Goal: Find specific fact: Find contact information

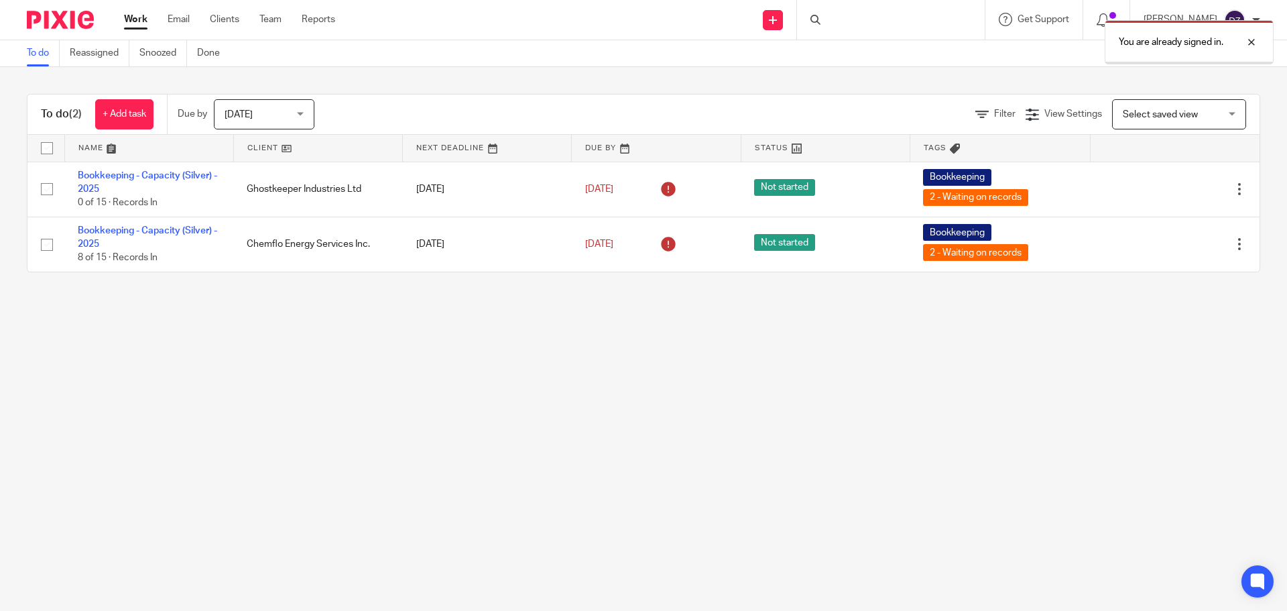
click at [887, 21] on div "You are already signed in." at bounding box center [958, 38] width 630 height 51
click at [846, 24] on div "You are already signed in." at bounding box center [958, 38] width 630 height 51
click at [1249, 39] on div at bounding box center [1241, 42] width 36 height 16
click at [858, 17] on input "Search" at bounding box center [884, 22] width 121 height 12
type input "u"
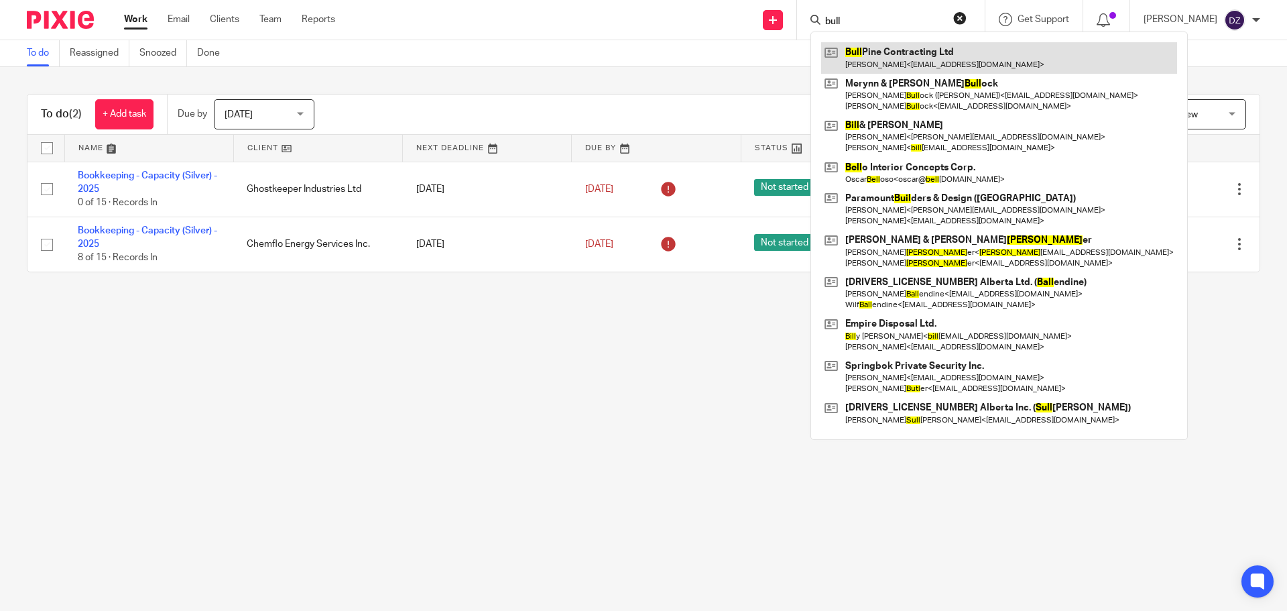
type input "bull"
click at [893, 57] on link at bounding box center [999, 57] width 356 height 31
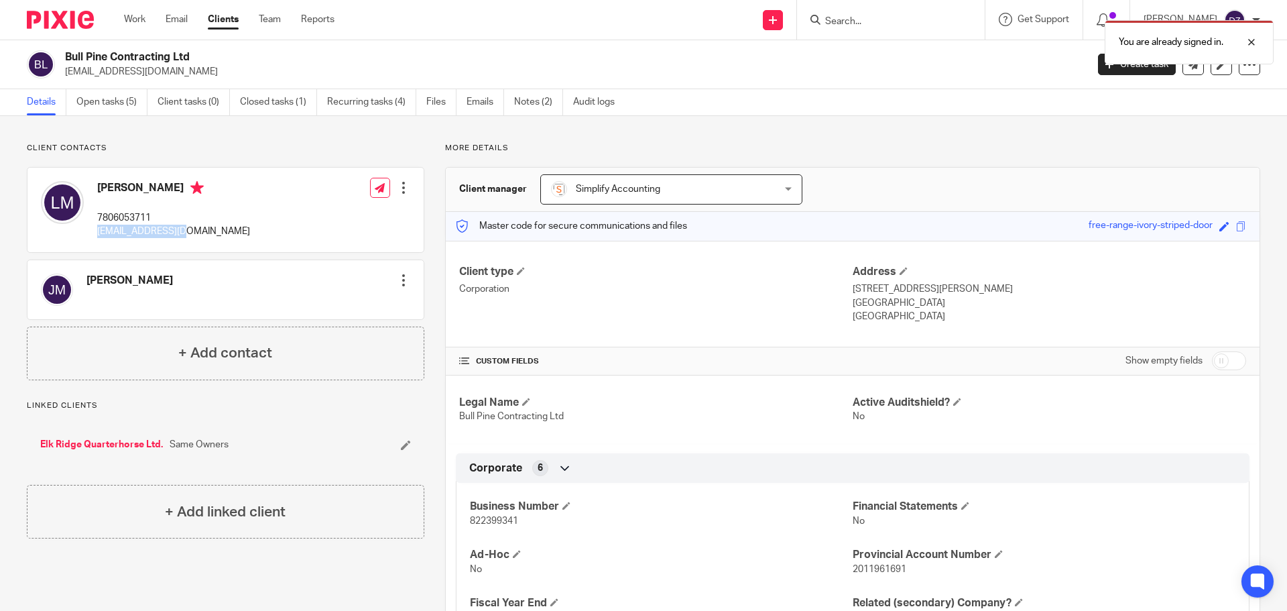
drag, startPoint x: 180, startPoint y: 231, endPoint x: 91, endPoint y: 231, distance: 88.5
click at [91, 231] on div "[PERSON_NAME] 7806053711 [EMAIL_ADDRESS][DOMAIN_NAME]" at bounding box center [145, 209] width 209 height 71
copy p "[EMAIL_ADDRESS][DOMAIN_NAME]"
